Goal: Transaction & Acquisition: Purchase product/service

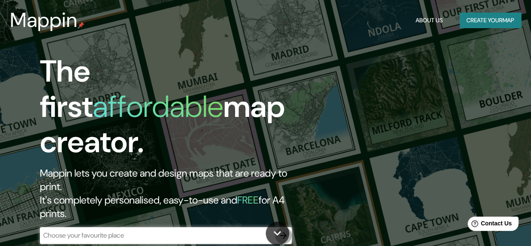
click at [279, 230] on icon "button" at bounding box center [283, 235] width 10 height 10
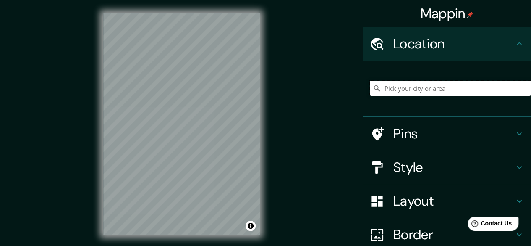
click at [439, 89] on input "Pick your city or area" at bounding box center [450, 88] width 161 height 15
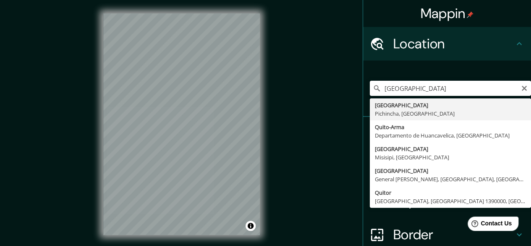
type input "[GEOGRAPHIC_DATA], [GEOGRAPHIC_DATA], [GEOGRAPHIC_DATA]"
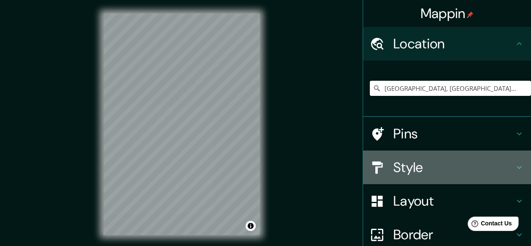
click at [407, 172] on h4 "Style" at bounding box center [453, 167] width 121 height 17
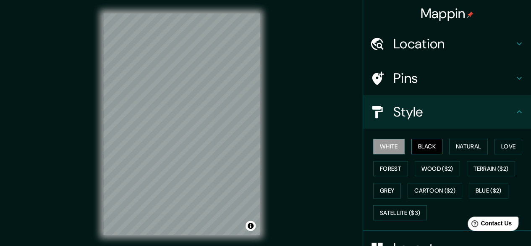
click at [421, 141] on button "Black" at bounding box center [426, 146] width 31 height 16
click at [316, 201] on div "Mappin Location [GEOGRAPHIC_DATA], [GEOGRAPHIC_DATA], [GEOGRAPHIC_DATA] Pins St…" at bounding box center [265, 130] width 531 height 261
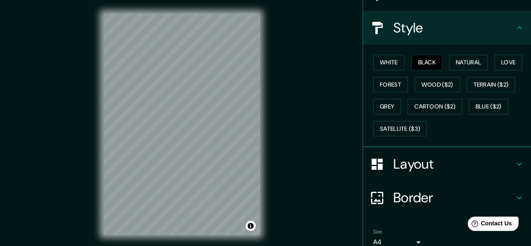
scroll to position [121, 0]
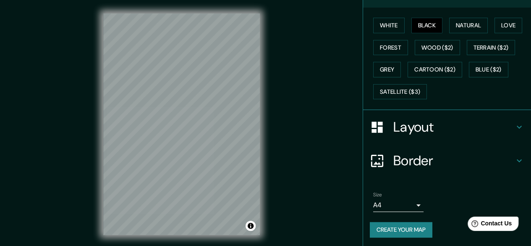
click at [402, 203] on body "Mappin Location [GEOGRAPHIC_DATA], [GEOGRAPHIC_DATA], [GEOGRAPHIC_DATA] Pins St…" at bounding box center [265, 123] width 531 height 246
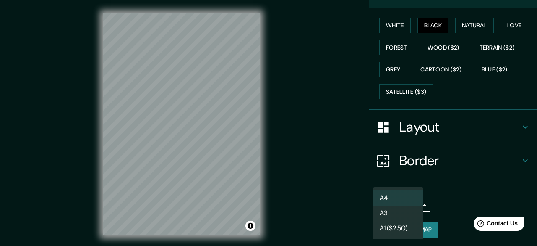
click at [402, 211] on li "A3" at bounding box center [398, 212] width 50 height 15
type input "a4"
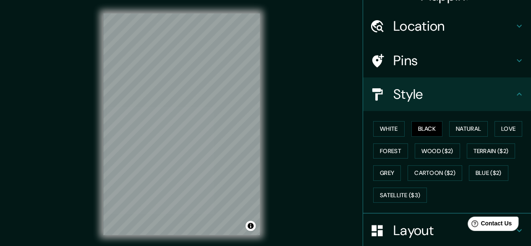
scroll to position [0, 0]
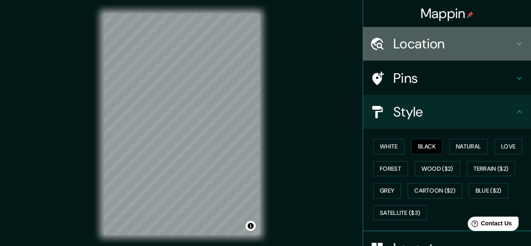
click at [453, 39] on h4 "Location" at bounding box center [453, 43] width 121 height 17
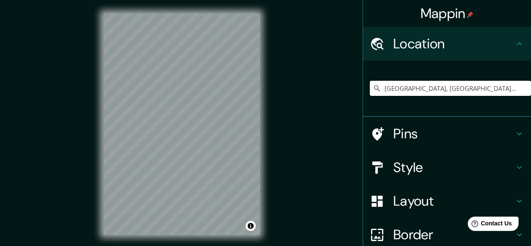
drag, startPoint x: 458, startPoint y: 87, endPoint x: 335, endPoint y: 79, distance: 123.2
click at [335, 79] on div "Mappin Location [GEOGRAPHIC_DATA], [GEOGRAPHIC_DATA], [GEOGRAPHIC_DATA] Pins St…" at bounding box center [265, 130] width 531 height 261
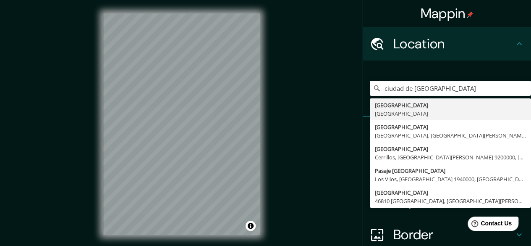
type input "[GEOGRAPHIC_DATA], [GEOGRAPHIC_DATA]"
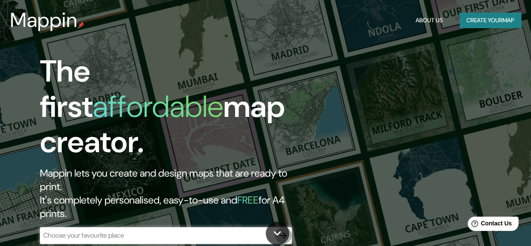
click at [285, 232] on icon "button" at bounding box center [283, 235] width 7 height 7
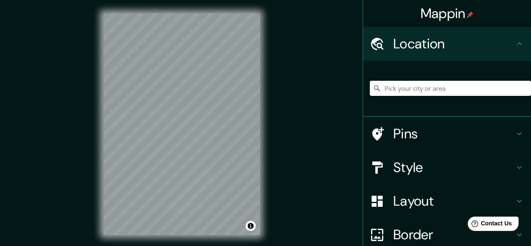
click at [434, 91] on input "Pick your city or area" at bounding box center [450, 88] width 161 height 15
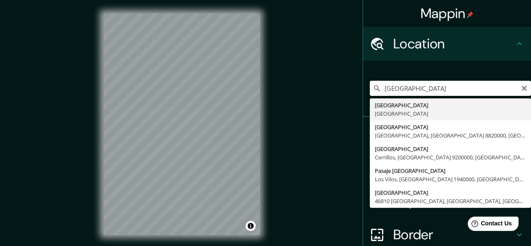
type input "[GEOGRAPHIC_DATA], [GEOGRAPHIC_DATA]"
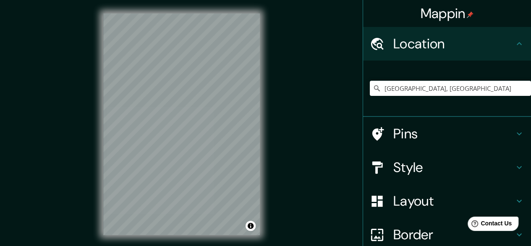
click at [415, 167] on h4 "Style" at bounding box center [453, 167] width 121 height 17
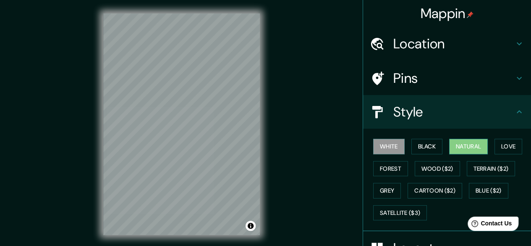
click at [458, 148] on button "Natural" at bounding box center [468, 146] width 39 height 16
click at [391, 167] on button "Forest" at bounding box center [390, 169] width 35 height 16
click at [462, 144] on button "Natural" at bounding box center [468, 146] width 39 height 16
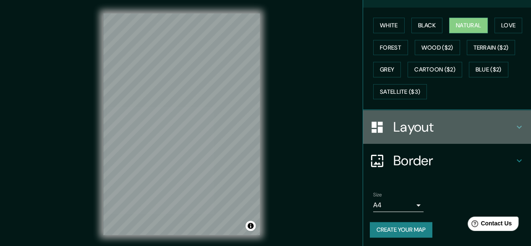
click at [410, 124] on h4 "Layout" at bounding box center [453, 126] width 121 height 17
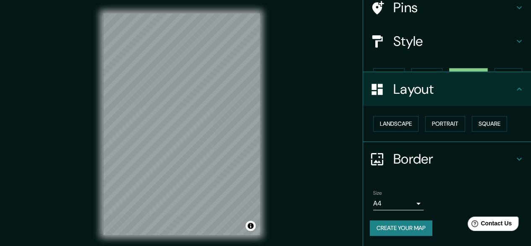
scroll to position [55, 0]
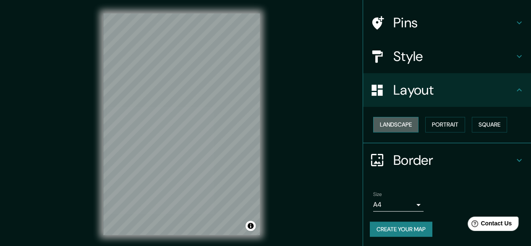
click at [412, 122] on button "Landscape" at bounding box center [395, 125] width 45 height 16
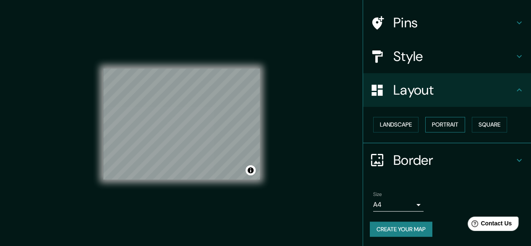
click at [442, 122] on button "Portrait" at bounding box center [445, 125] width 40 height 16
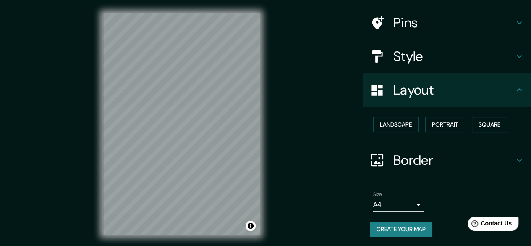
click at [488, 124] on button "Square" at bounding box center [489, 125] width 35 height 16
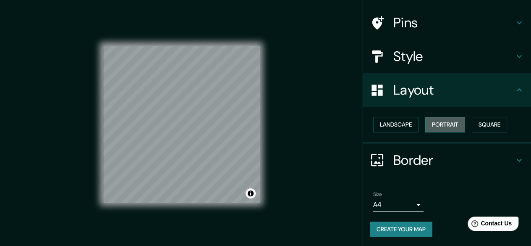
click at [442, 125] on button "Portrait" at bounding box center [445, 125] width 40 height 16
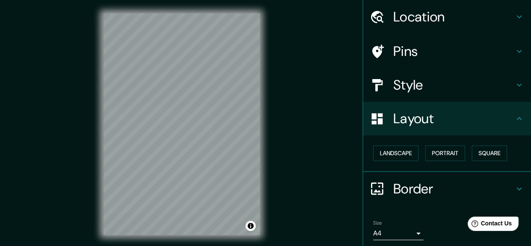
scroll to position [0, 0]
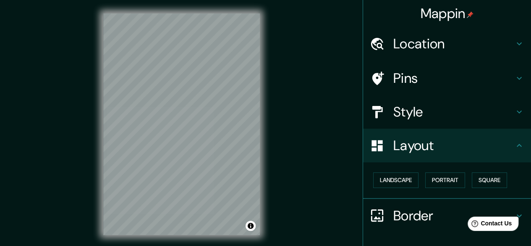
click at [410, 76] on h4 "Pins" at bounding box center [453, 78] width 121 height 17
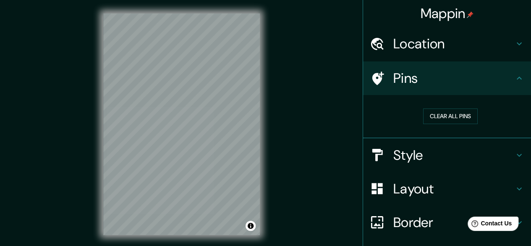
click at [410, 75] on h4 "Pins" at bounding box center [453, 78] width 121 height 17
